Goal: Task Accomplishment & Management: Manage account settings

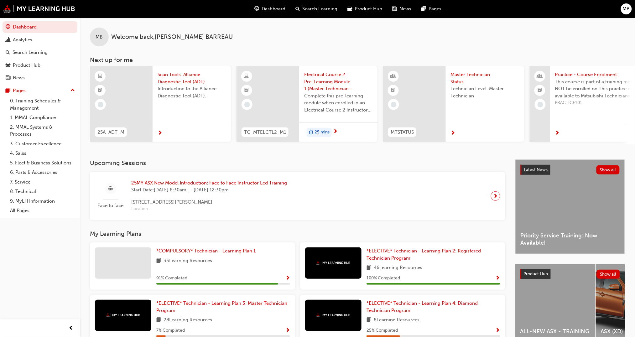
click at [417, 10] on span "MB" at bounding box center [626, 8] width 7 height 7
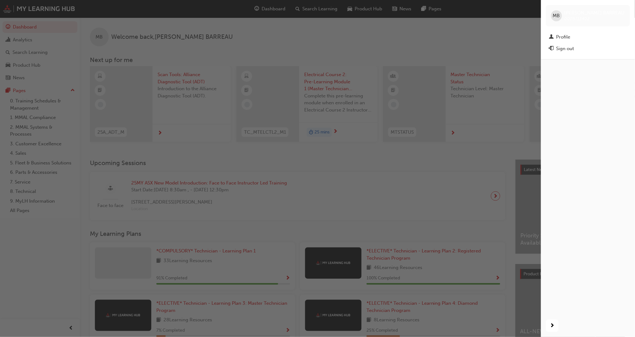
click at [417, 49] on div "Sign out" at bounding box center [565, 48] width 18 height 7
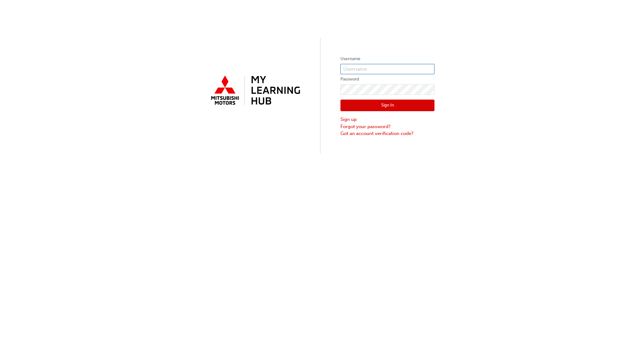
click at [353, 69] on input "text" at bounding box center [387, 69] width 94 height 11
type input "691"
click at [372, 105] on button "Sign In" at bounding box center [387, 106] width 94 height 12
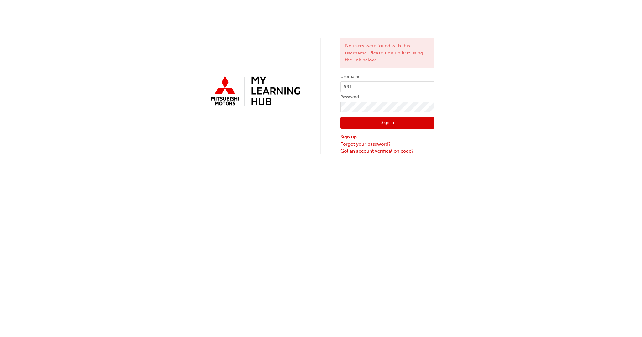
drag, startPoint x: 294, startPoint y: 125, endPoint x: 447, endPoint y: 64, distance: 164.8
click at [294, 124] on div "No users were found with this username. Please sign up first using the link bel…" at bounding box center [321, 77] width 642 height 155
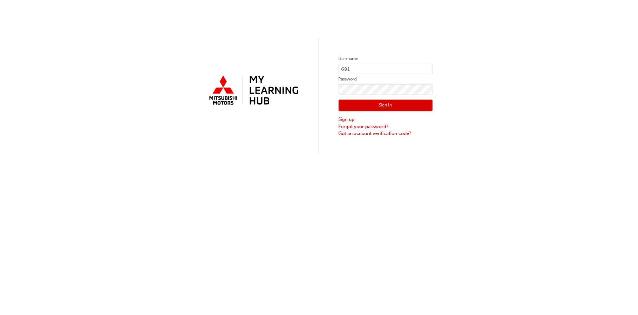
click at [378, 104] on button "Sign In" at bounding box center [386, 106] width 94 height 12
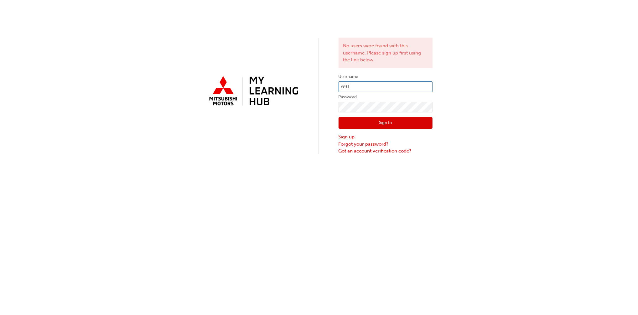
click at [342, 87] on input "691" at bounding box center [386, 86] width 94 height 11
click at [298, 117] on div at bounding box center [253, 96] width 94 height 45
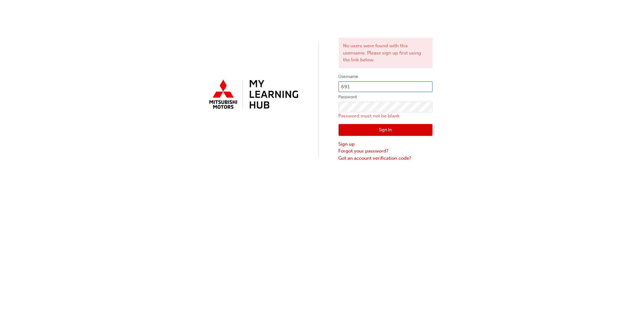
click at [358, 86] on input "691" at bounding box center [386, 86] width 94 height 11
type input "6"
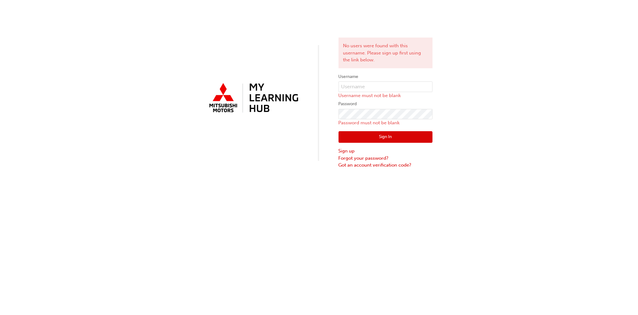
click at [502, 187] on div "No users were found with this username. Please sign up first using the link bel…" at bounding box center [319, 157] width 638 height 315
click at [353, 86] on input "text" at bounding box center [386, 86] width 94 height 11
drag, startPoint x: 275, startPoint y: 58, endPoint x: 286, endPoint y: 57, distance: 11.0
click at [277, 58] on div "No users were found with this username. Please sign up first using the link bel…" at bounding box center [319, 84] width 638 height 169
click at [358, 86] on input "text" at bounding box center [386, 86] width 94 height 11
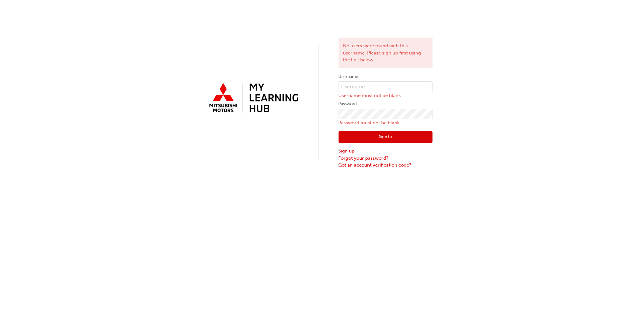
drag, startPoint x: 486, startPoint y: 59, endPoint x: 514, endPoint y: 50, distance: 29.2
click at [488, 58] on div "No users were found with this username. Please sign up first using the link bel…" at bounding box center [319, 84] width 638 height 169
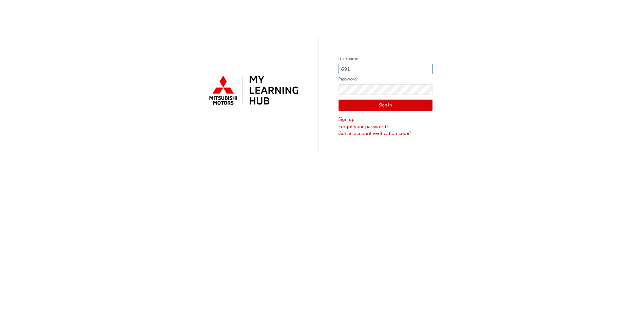
click at [374, 68] on input "691" at bounding box center [386, 69] width 94 height 11
type input "6"
type input "0005002696"
click at [389, 106] on button "Sign In" at bounding box center [386, 106] width 94 height 12
